Goal: Information Seeking & Learning: Learn about a topic

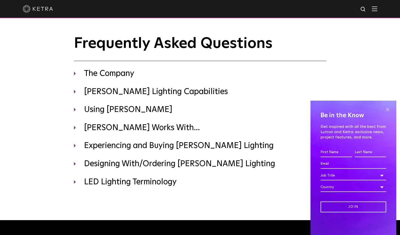
click at [387, 108] on span at bounding box center [388, 110] width 8 height 8
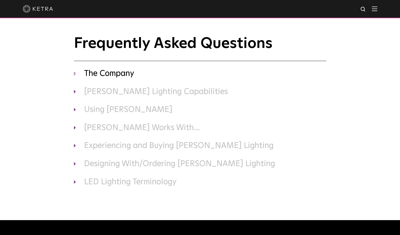
click at [89, 75] on h3 "The Company" at bounding box center [200, 74] width 253 height 11
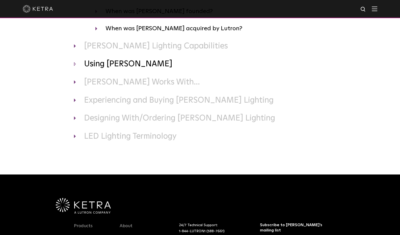
scroll to position [99, 0]
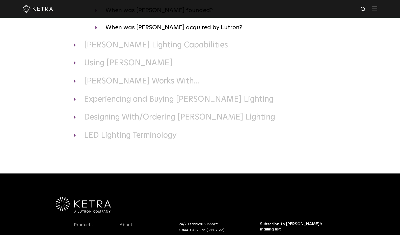
click at [378, 10] on img at bounding box center [375, 8] width 6 height 5
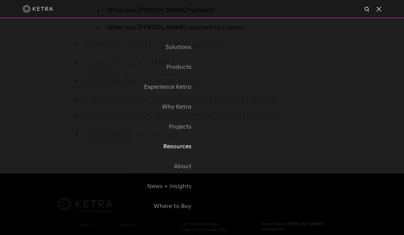
click at [185, 150] on link "Resources" at bounding box center [139, 147] width 126 height 20
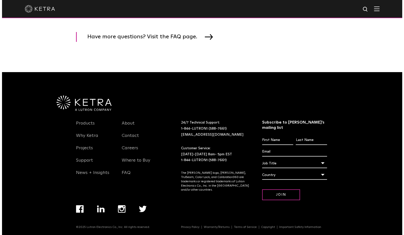
scroll to position [785, 0]
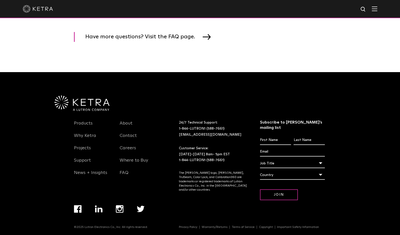
click at [378, 6] on div at bounding box center [200, 9] width 355 height 18
click at [377, 9] on img at bounding box center [375, 8] width 6 height 5
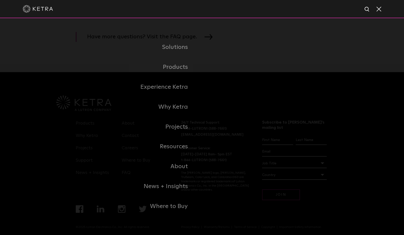
click at [367, 10] on img at bounding box center [367, 9] width 6 height 6
type input "Training"
click at [351, 6] on button "Search" at bounding box center [355, 10] width 8 height 8
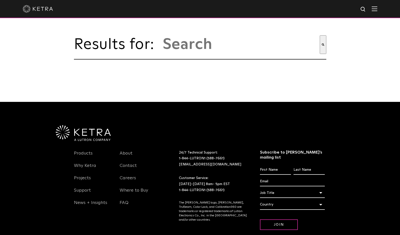
type input "training"
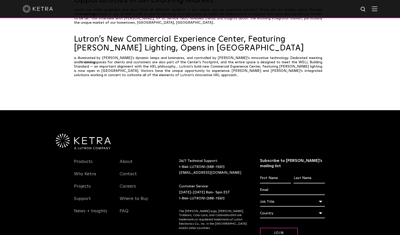
scroll to position [242, 0]
